Goal: Task Accomplishment & Management: Use online tool/utility

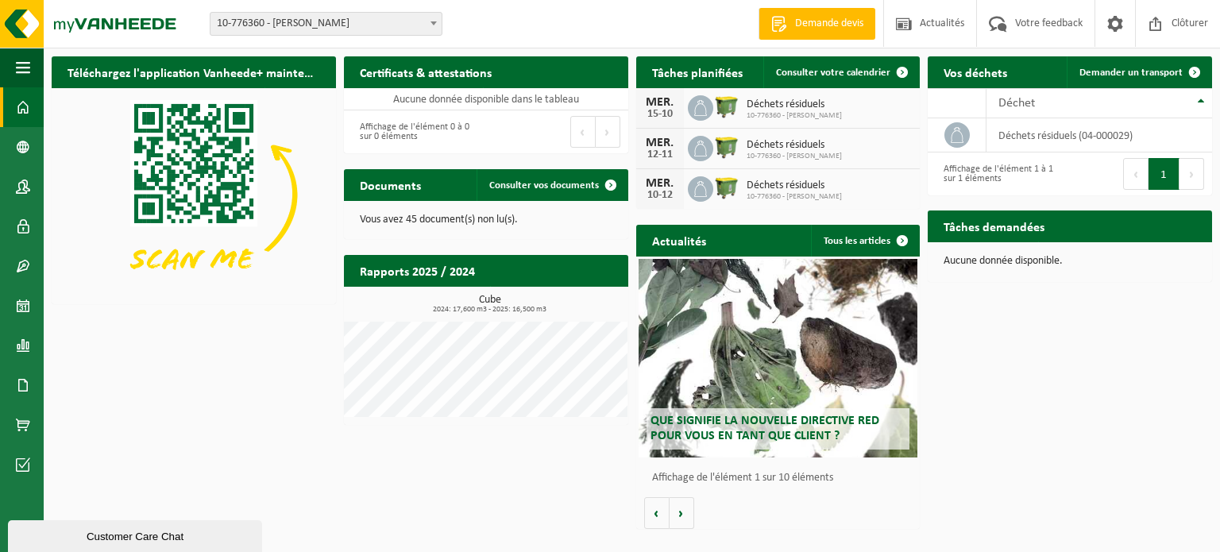
click at [789, 430] on span "Que signifie la nouvelle directive RED pour vous en tant que client ?" at bounding box center [764, 429] width 229 height 28
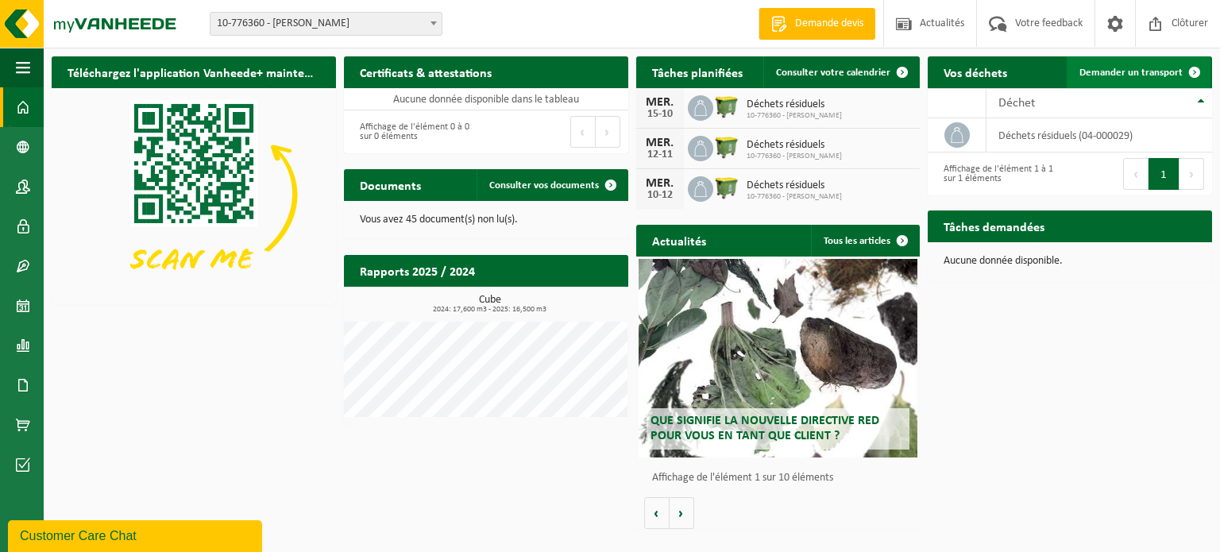
click at [1152, 71] on span "Demander un transport" at bounding box center [1130, 73] width 103 height 10
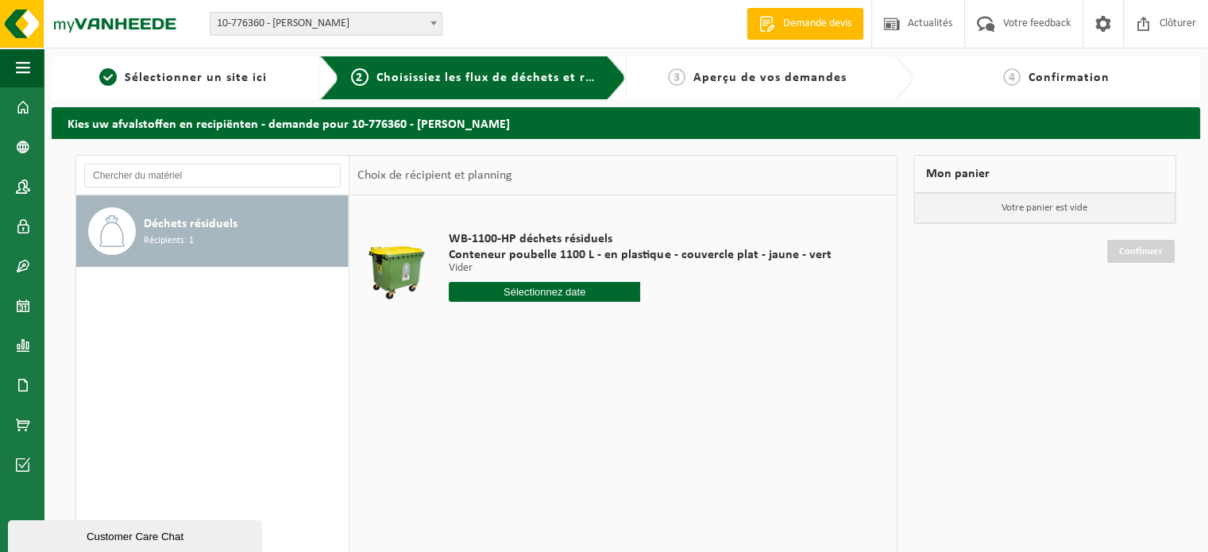
click at [565, 290] on input "text" at bounding box center [544, 292] width 191 height 20
click at [527, 406] on div "8" at bounding box center [520, 407] width 28 height 25
type input "à partir de 2025-10-08"
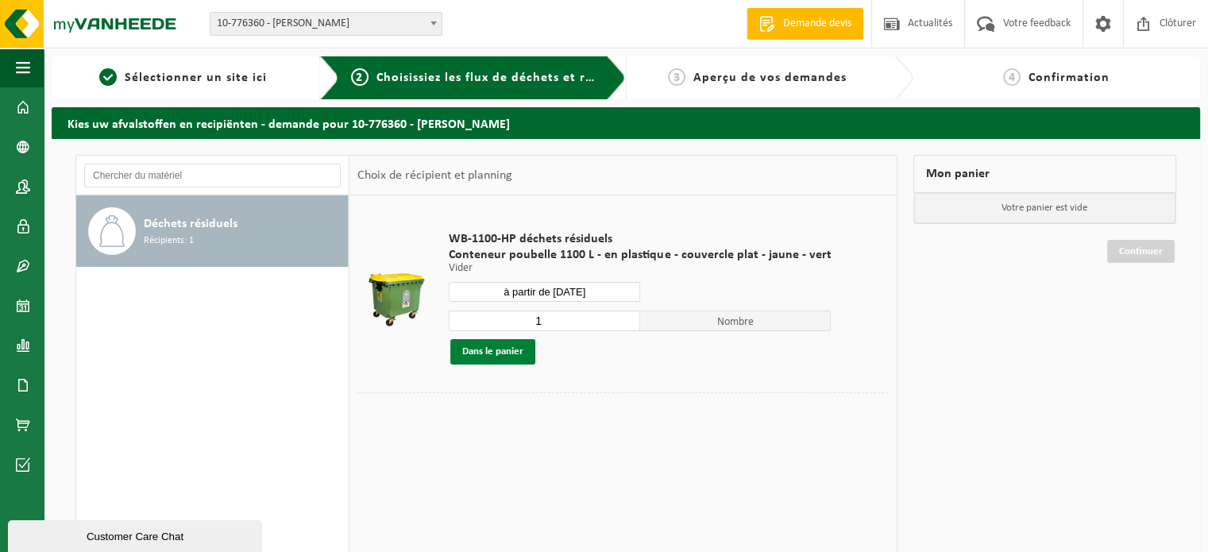
click at [508, 355] on button "Dans le panier" at bounding box center [492, 351] width 85 height 25
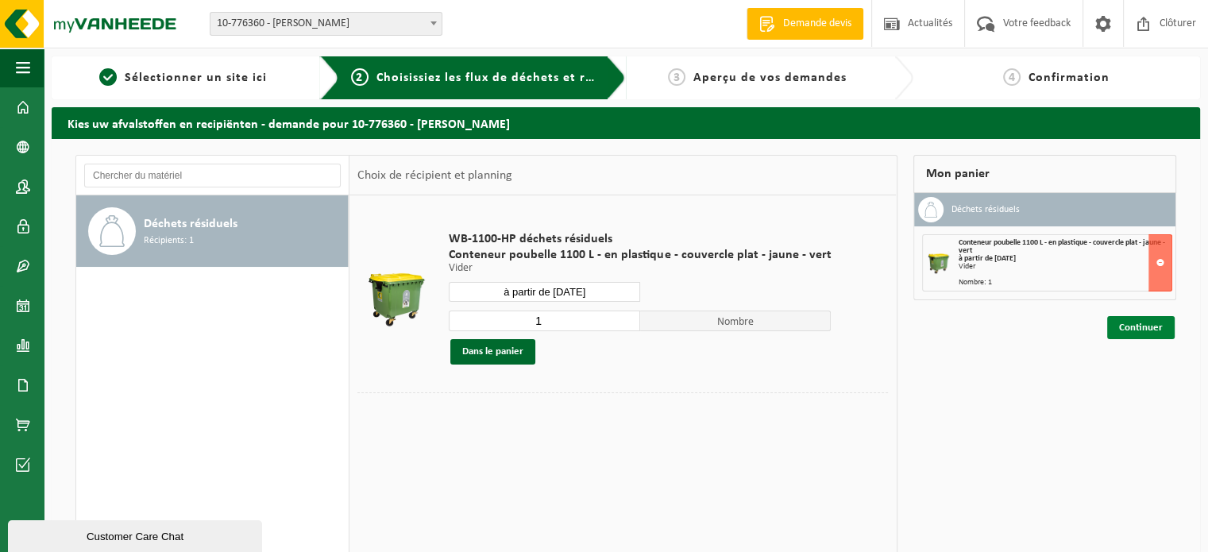
click at [1138, 320] on link "Continuer" at bounding box center [1141, 327] width 68 height 23
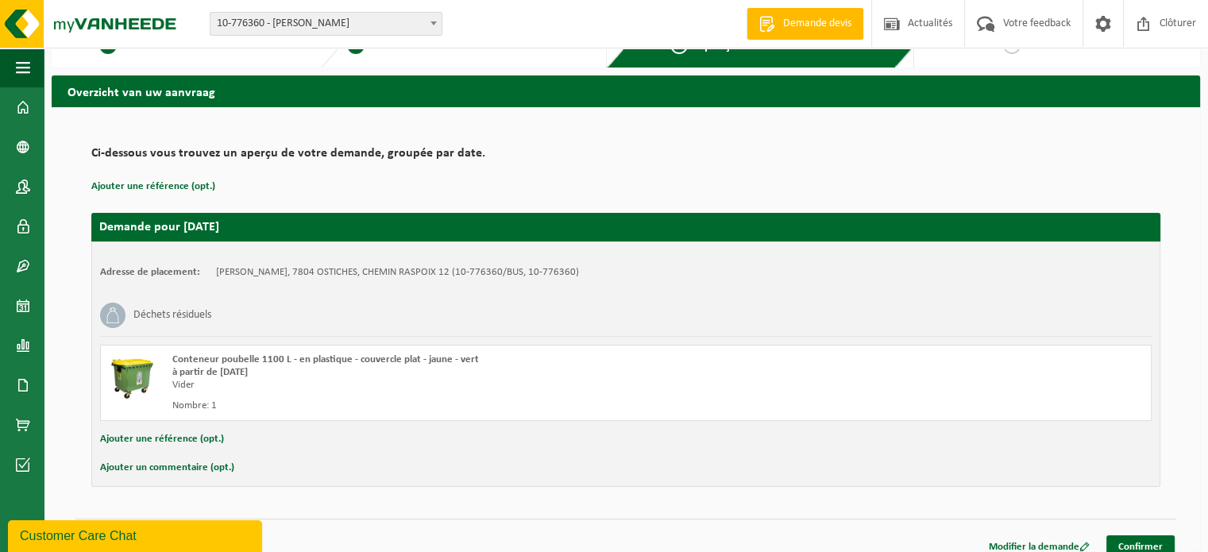
scroll to position [45, 0]
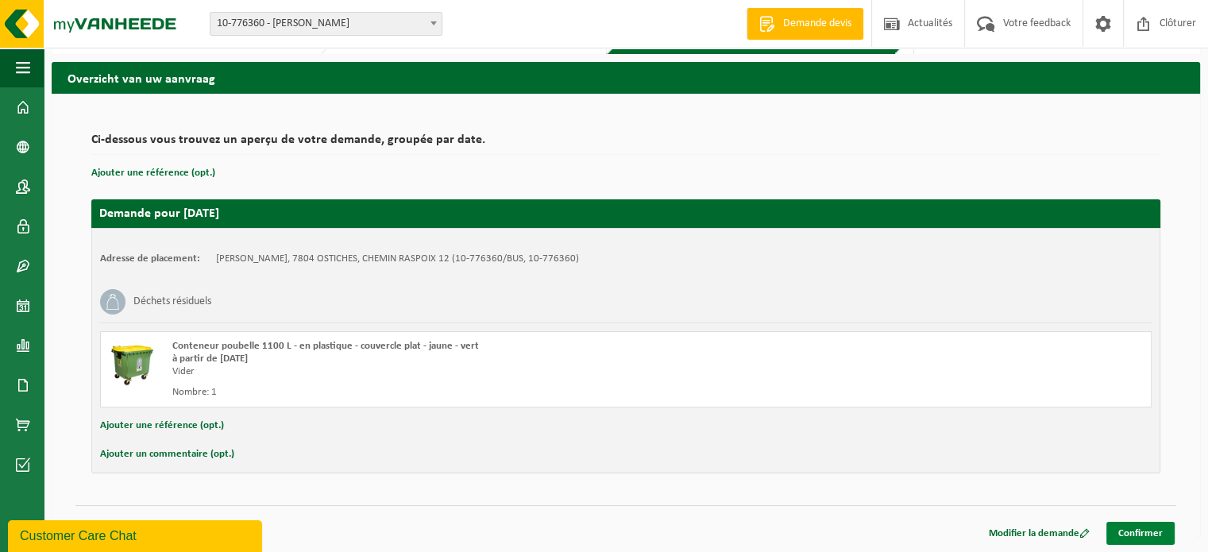
click at [1125, 527] on link "Confirmer" at bounding box center [1140, 533] width 68 height 23
